Goal: Task Accomplishment & Management: Complete application form

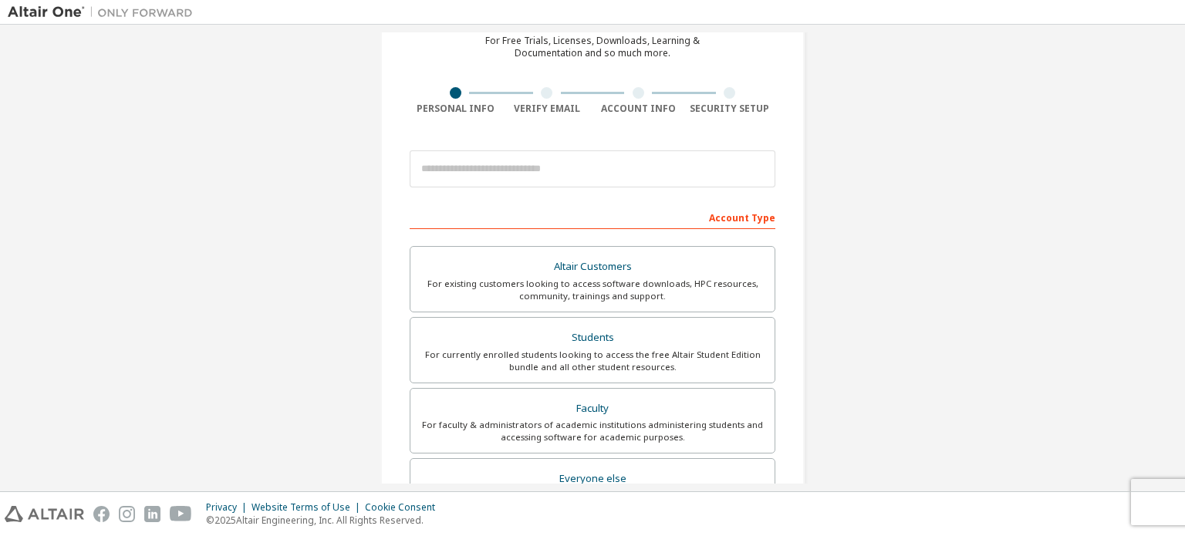
scroll to position [77, 0]
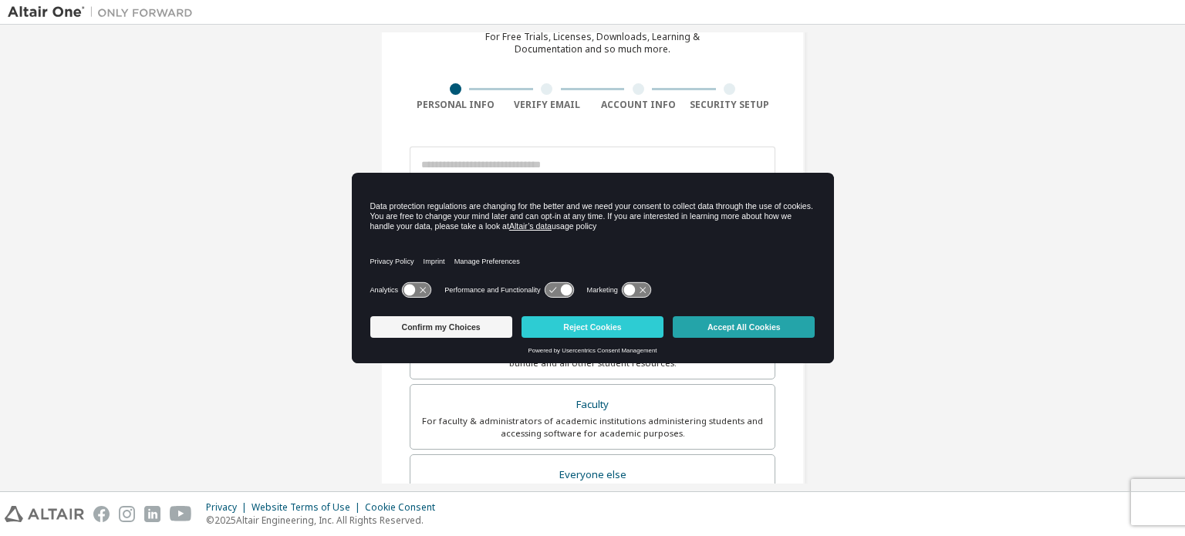
click at [764, 327] on button "Accept All Cookies" at bounding box center [744, 327] width 142 height 22
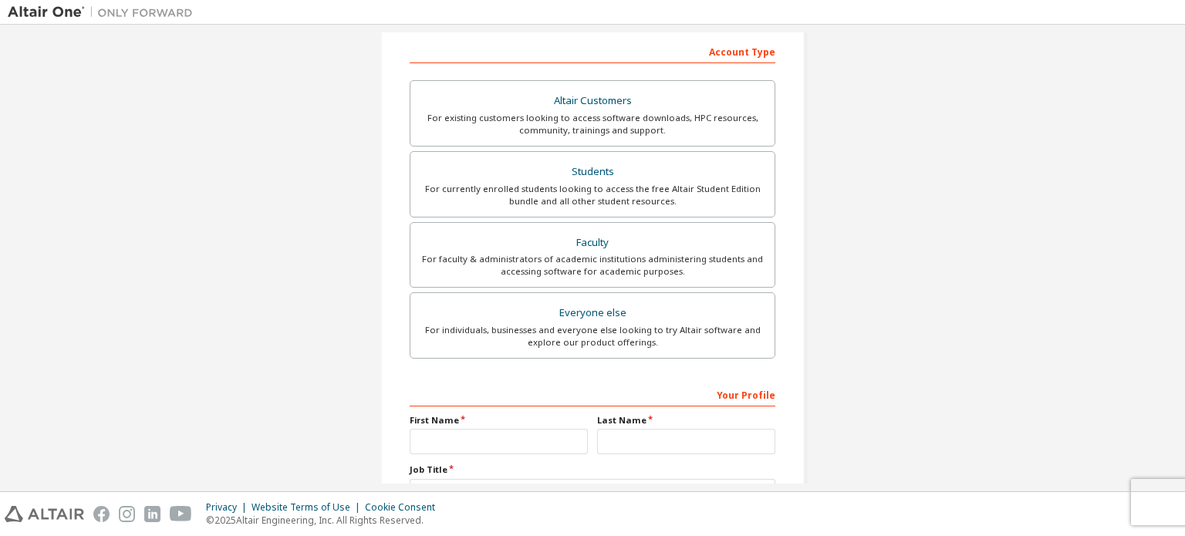
scroll to position [232, 0]
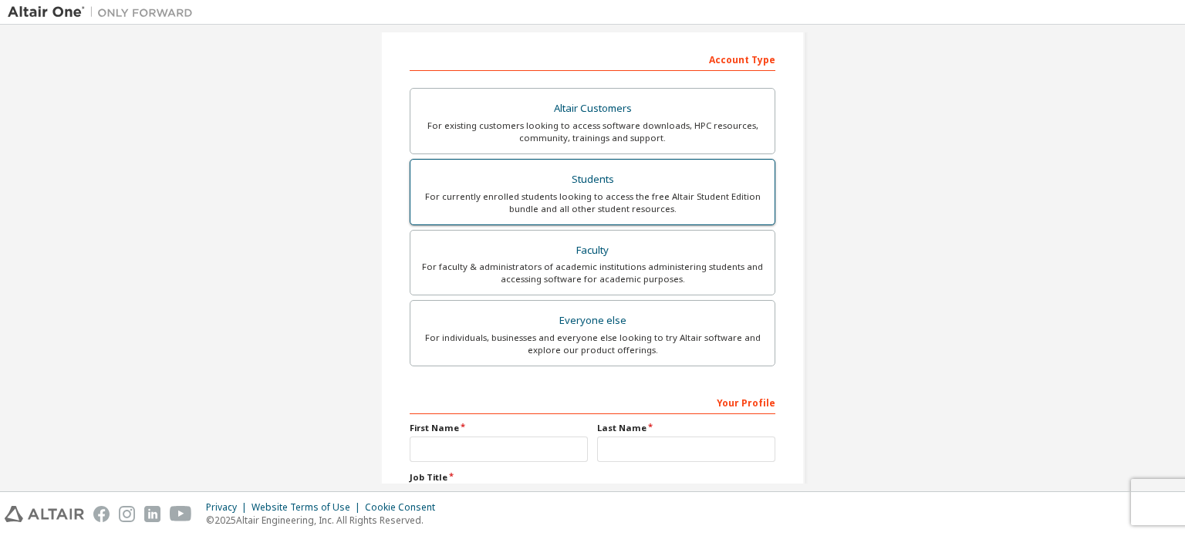
click at [617, 188] on div "Students" at bounding box center [593, 180] width 346 height 22
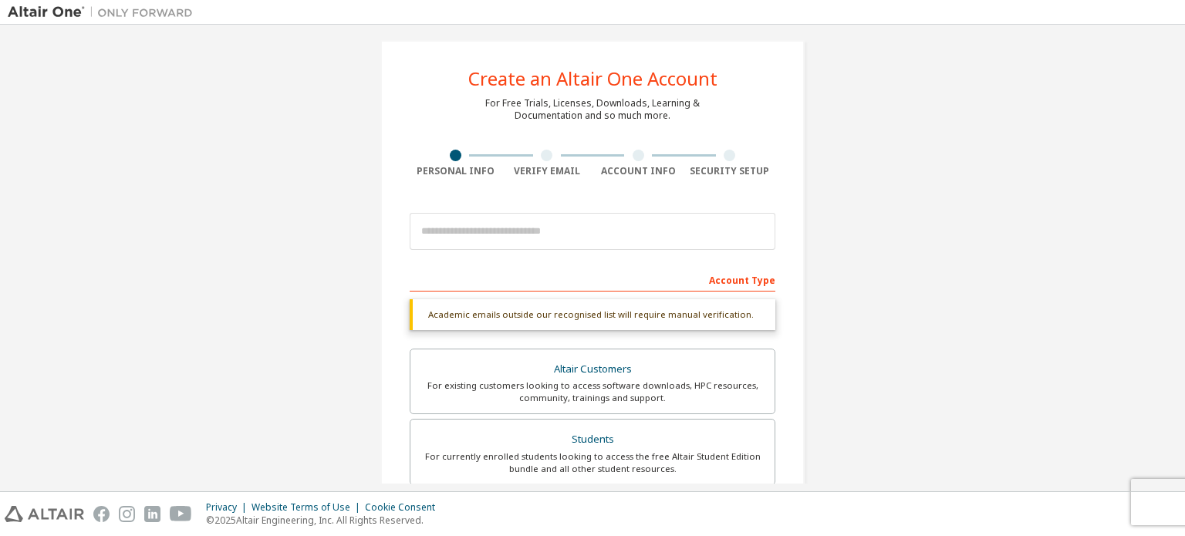
scroll to position [0, 0]
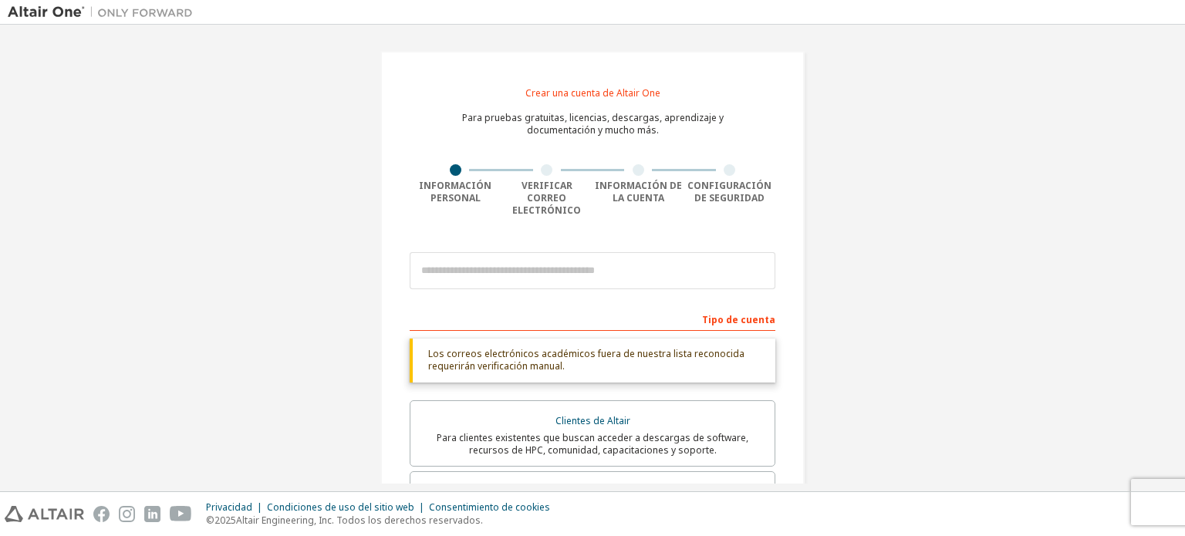
click at [878, 211] on div "Crear una cuenta de Altair One Para pruebas gratuitas, licencias, descargas, ap…" at bounding box center [593, 481] width 1170 height 898
click at [514, 252] on input "email" at bounding box center [593, 270] width 366 height 37
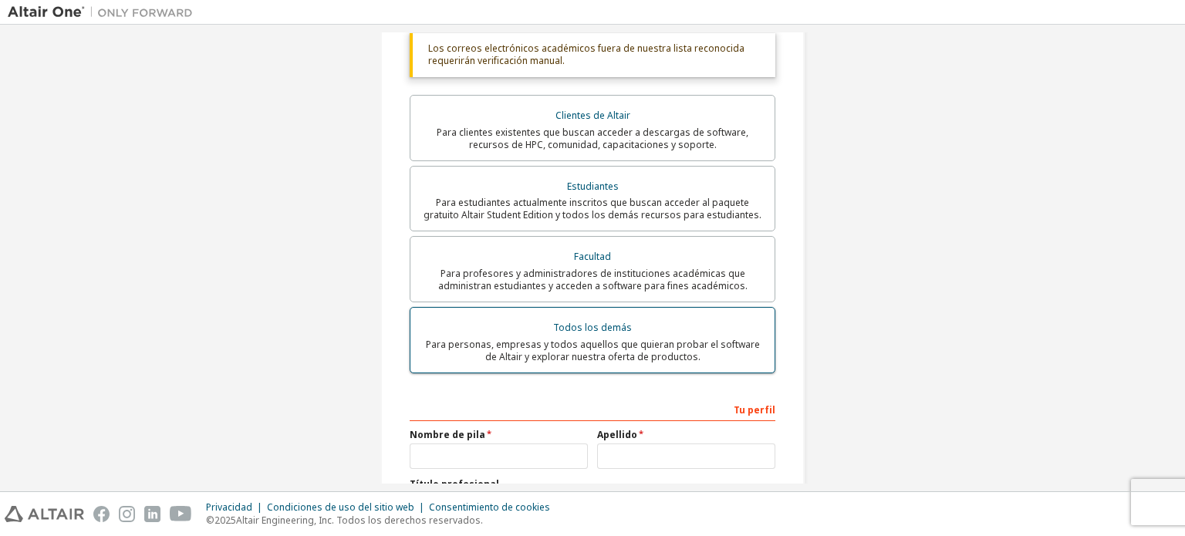
scroll to position [384, 0]
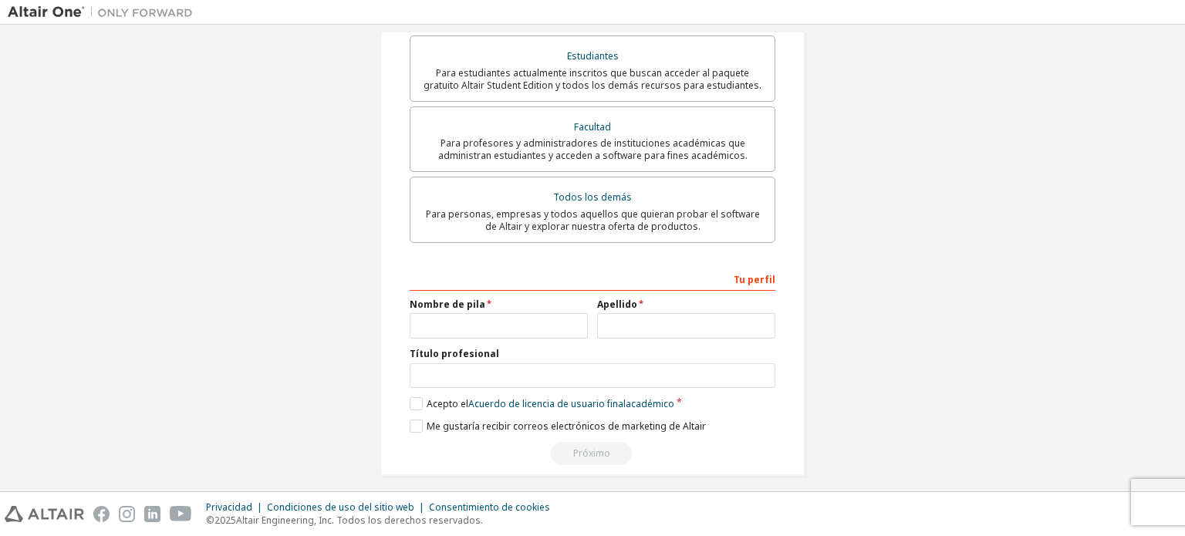
type input "**********"
click at [489, 323] on input "text" at bounding box center [499, 325] width 178 height 25
type input "*"
type input "******"
click at [651, 321] on input "text" at bounding box center [686, 325] width 178 height 25
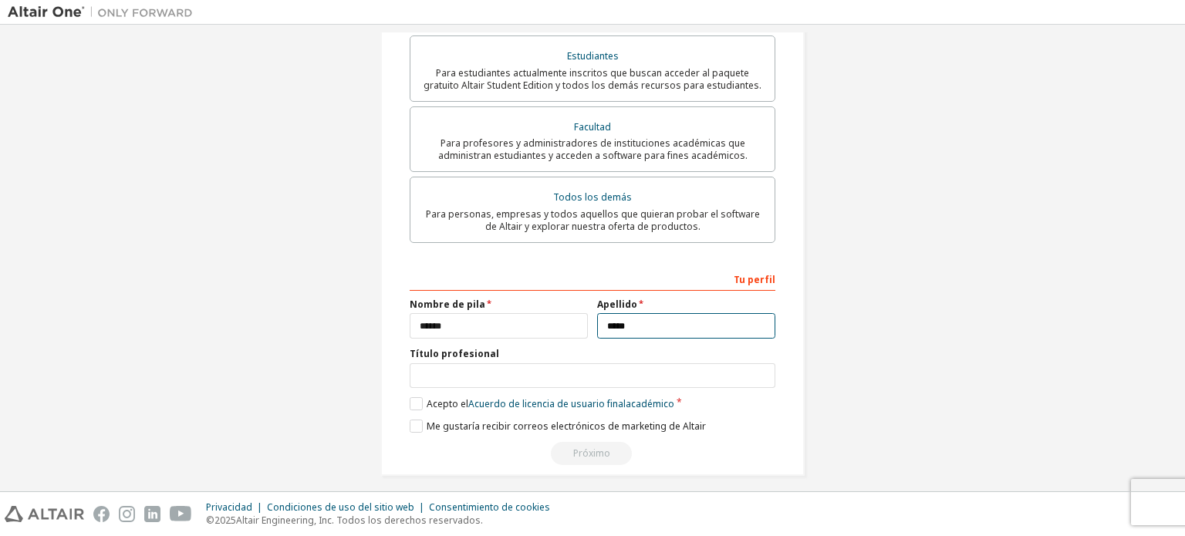
type input "*****"
click at [551, 364] on input "text" at bounding box center [593, 375] width 366 height 25
click at [410, 397] on label "Acepto el Acuerdo de licencia de usuario final académico" at bounding box center [542, 403] width 265 height 13
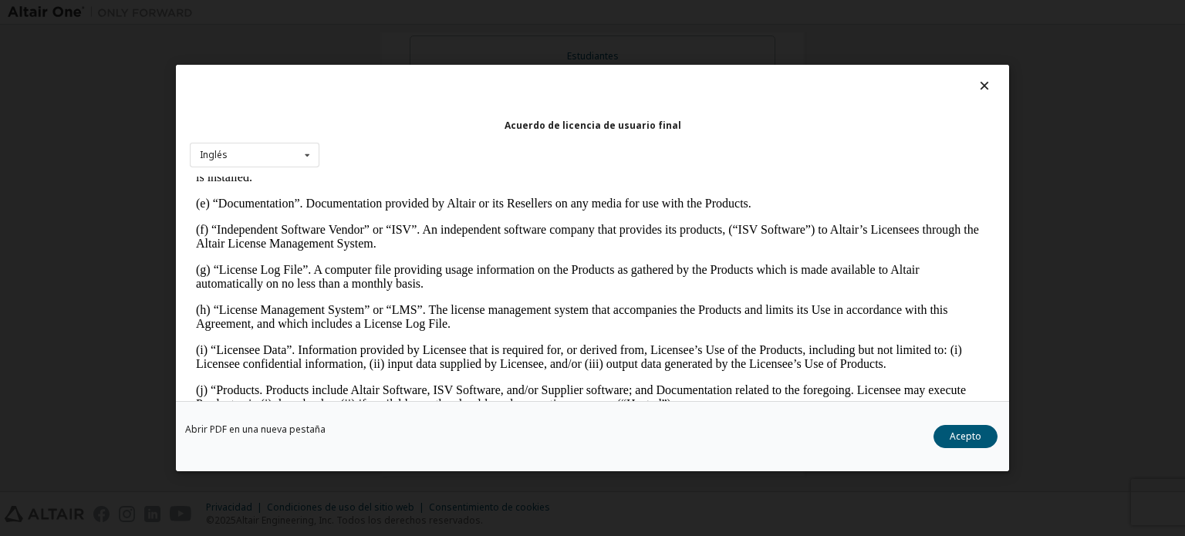
scroll to position [695, 0]
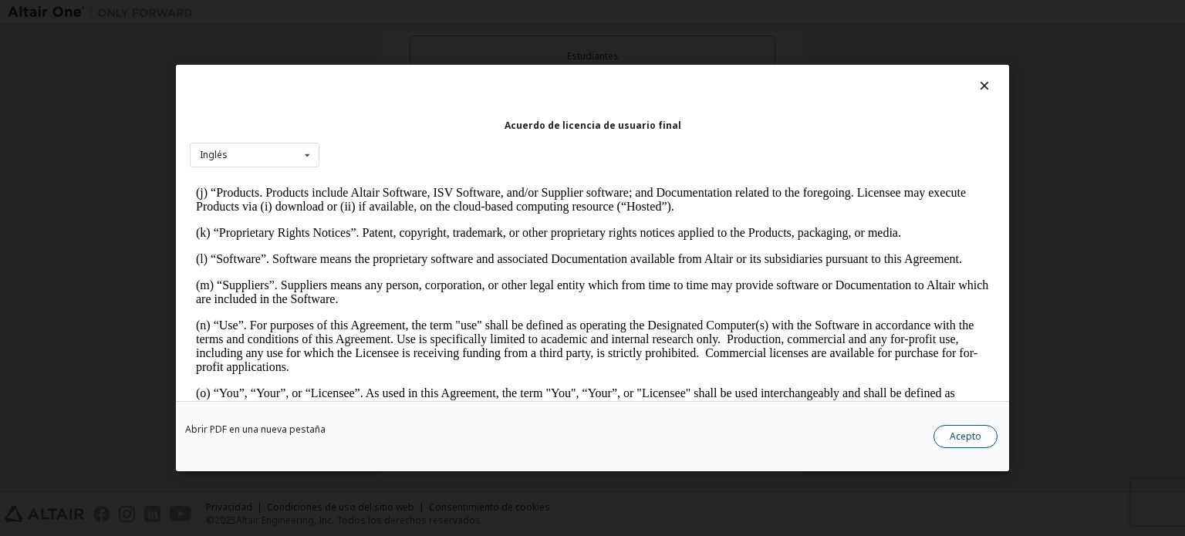
click at [973, 438] on font "Acepto" at bounding box center [966, 436] width 32 height 13
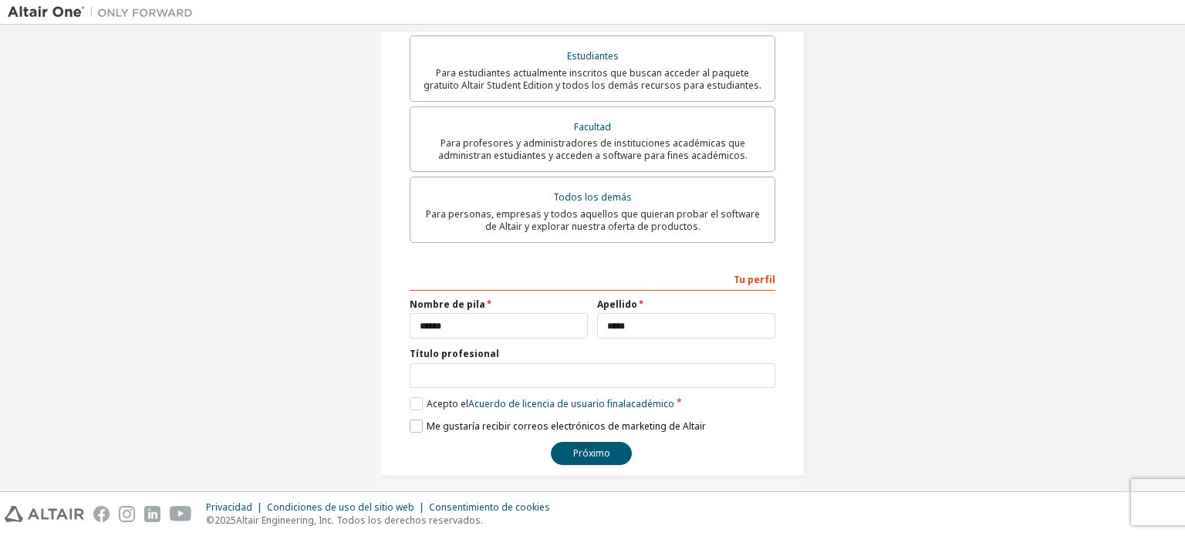
click at [410, 420] on label "Me gustaría recibir correos electrónicos de marketing de Altair" at bounding box center [558, 426] width 296 height 13
click at [576, 447] on font "Próximo" at bounding box center [591, 453] width 37 height 13
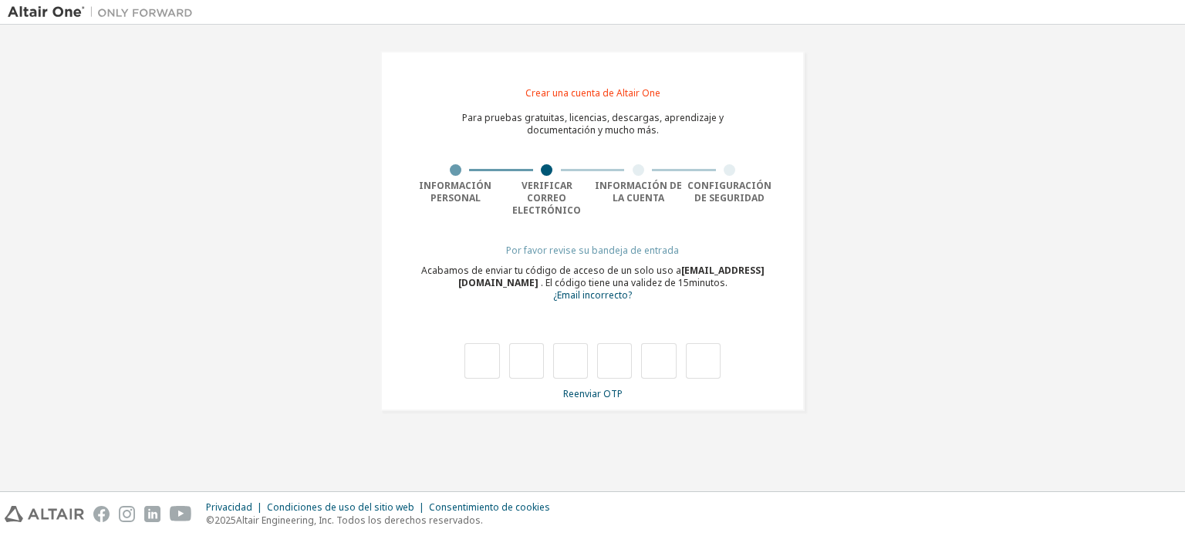
type input "*"
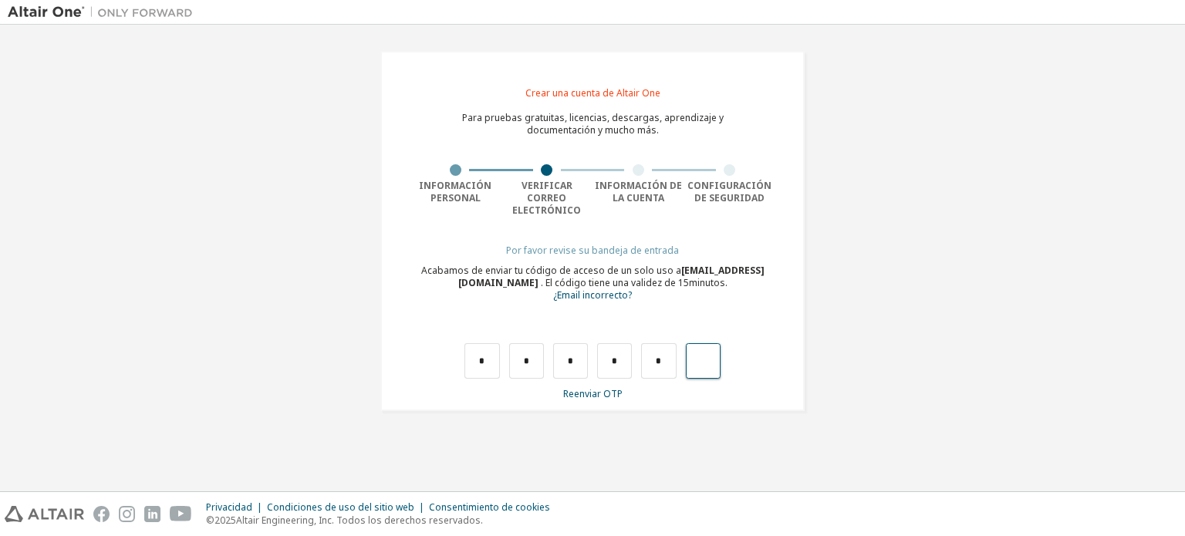
type input "*"
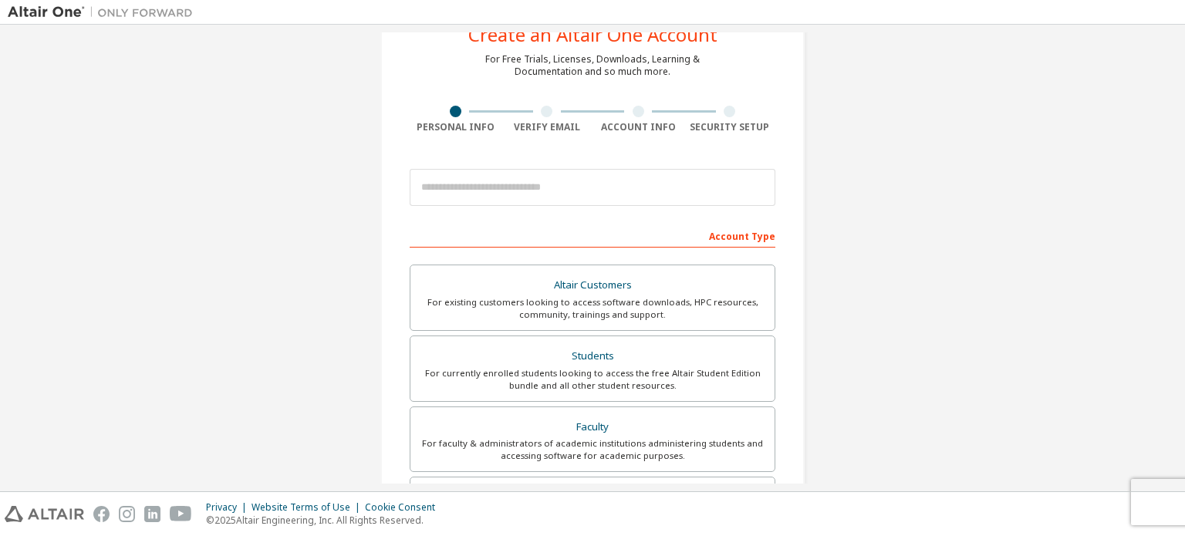
scroll to position [54, 0]
click at [40, 8] on img at bounding box center [104, 12] width 193 height 15
click at [40, 7] on img at bounding box center [104, 12] width 193 height 15
